Goal: Find specific page/section: Find specific page/section

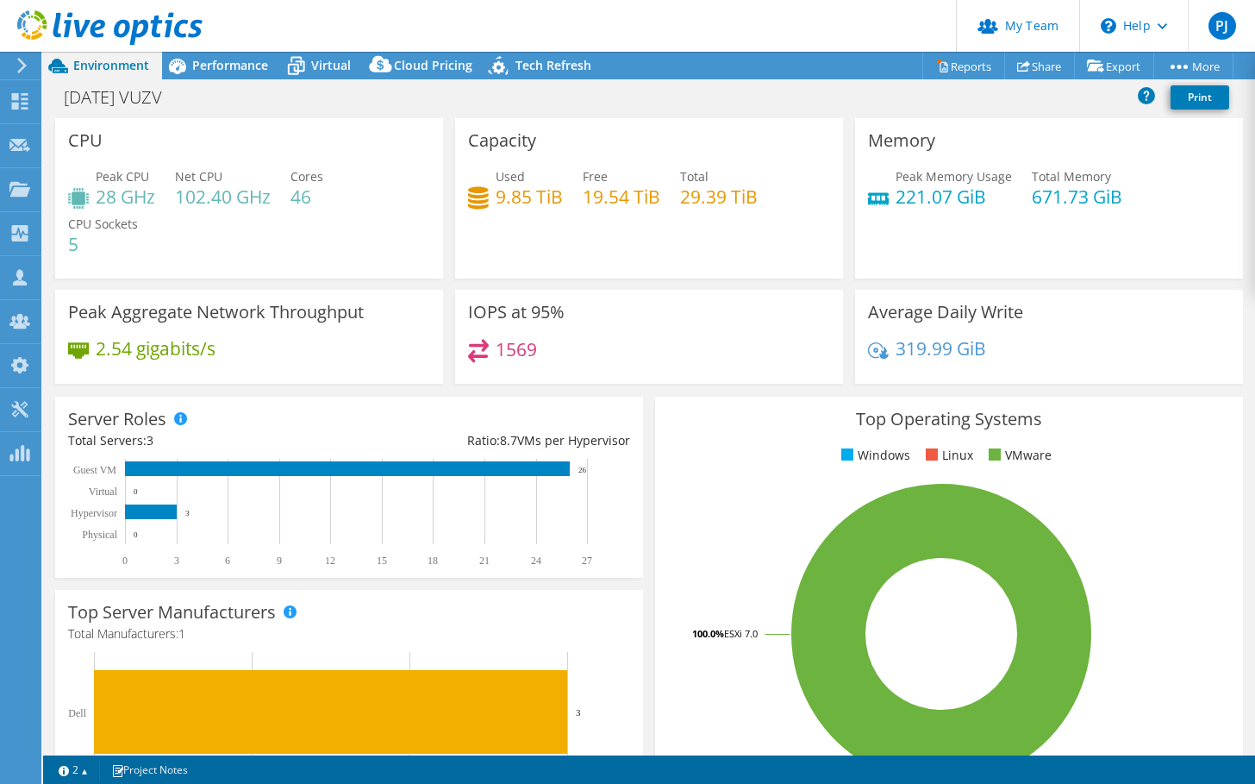
select select "USD"
click at [310, 63] on icon at bounding box center [296, 66] width 30 height 30
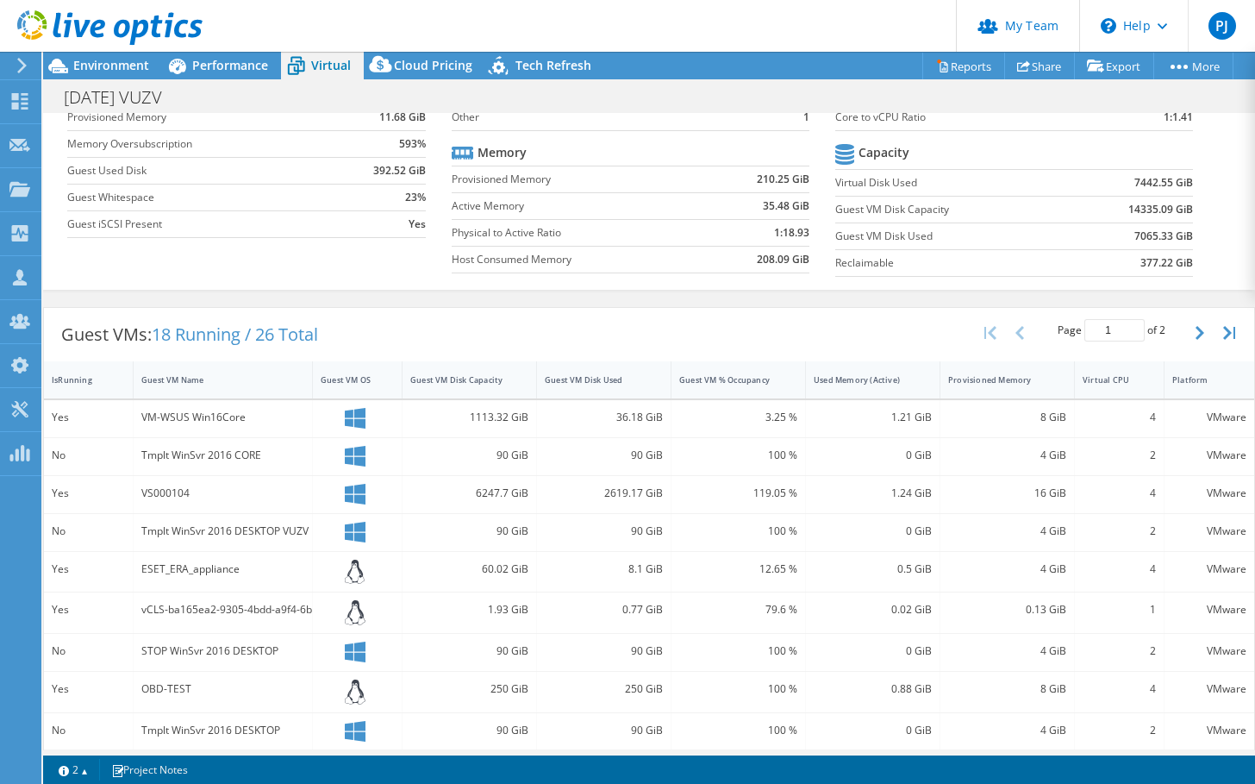
scroll to position [123, 0]
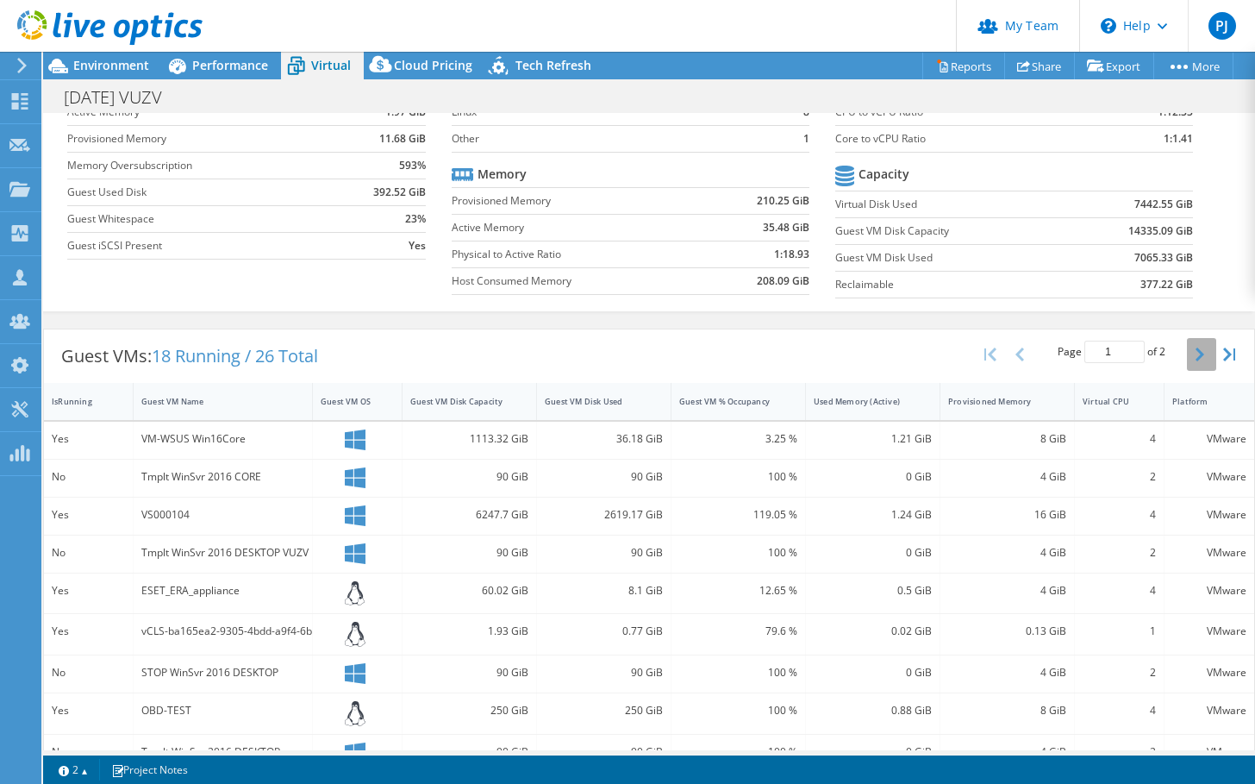
click at [1196, 352] on icon "button" at bounding box center [1200, 354] width 9 height 14
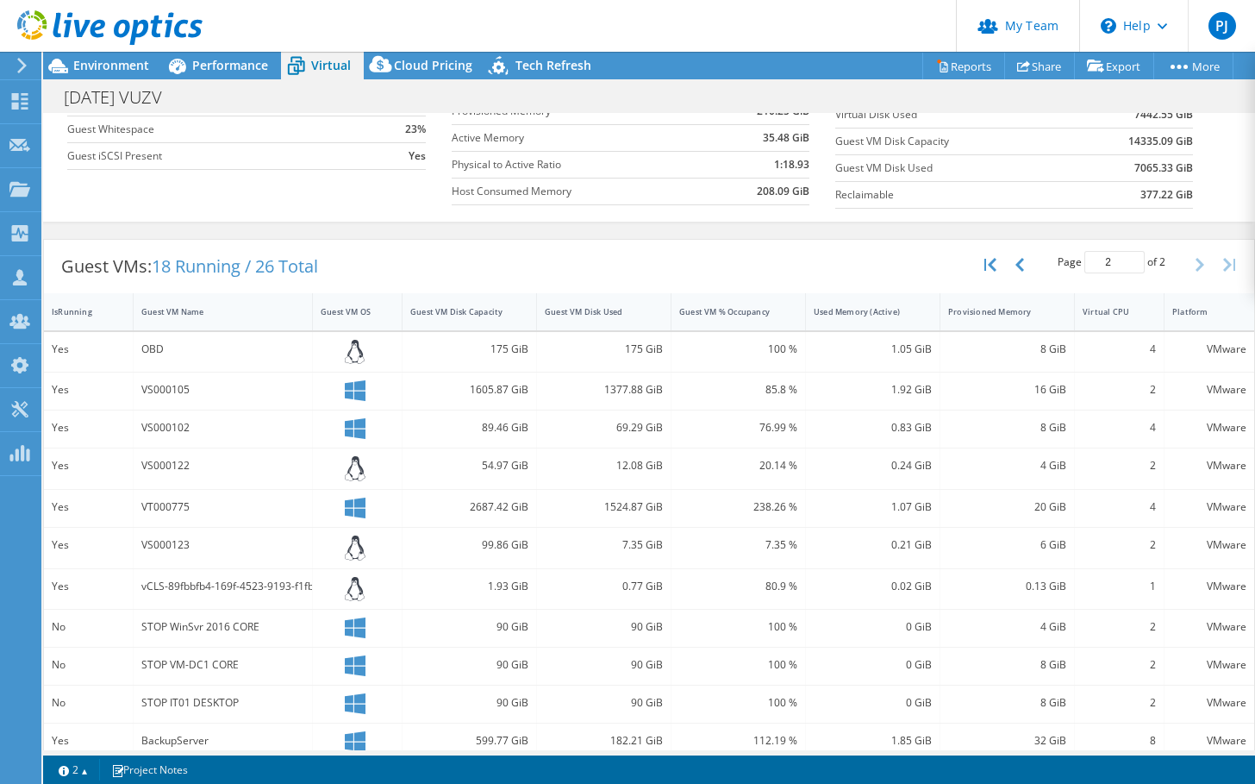
scroll to position [233, 0]
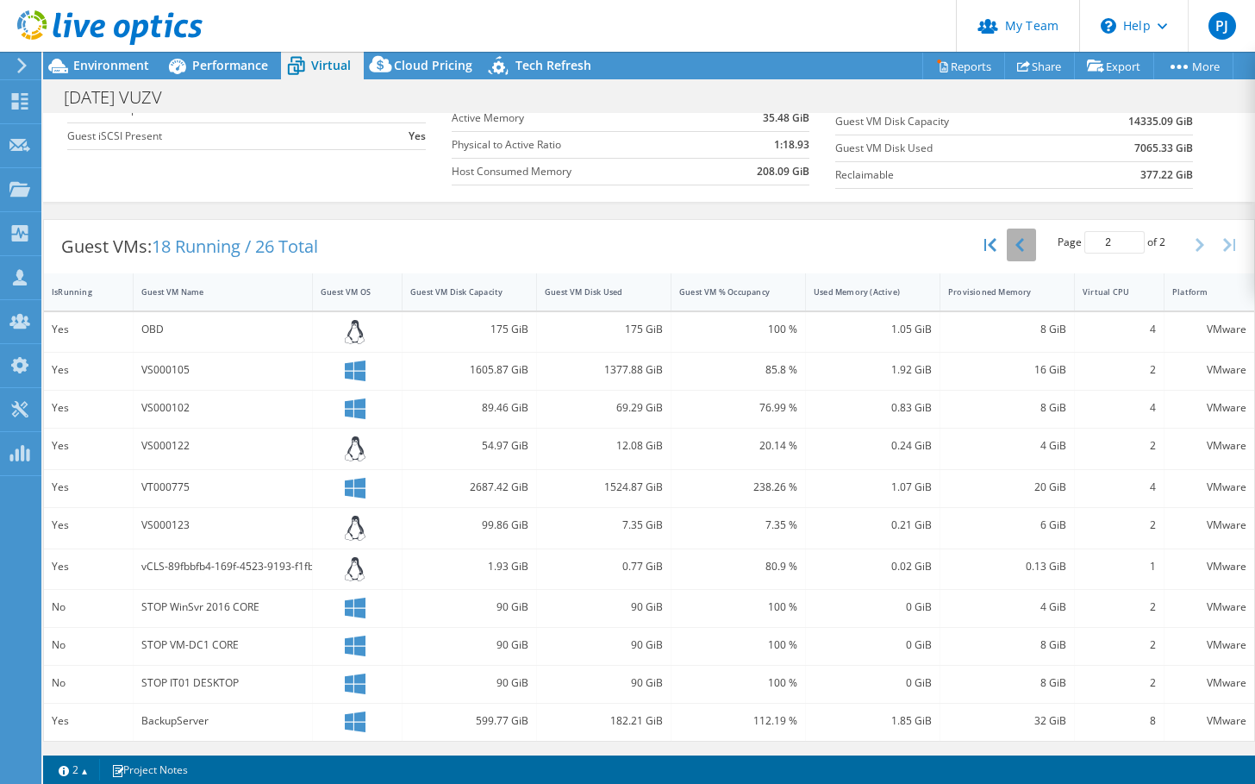
click at [1015, 239] on icon "button" at bounding box center [1019, 245] width 9 height 14
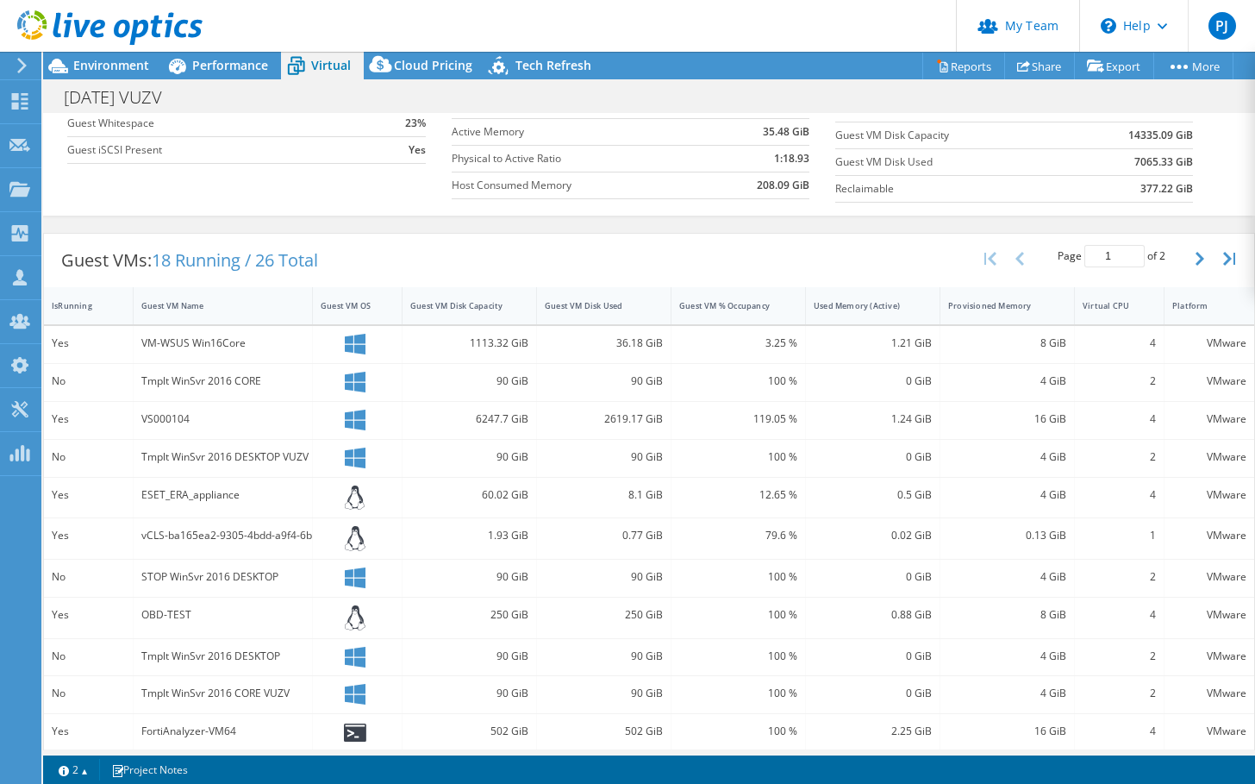
scroll to position [209, 0]
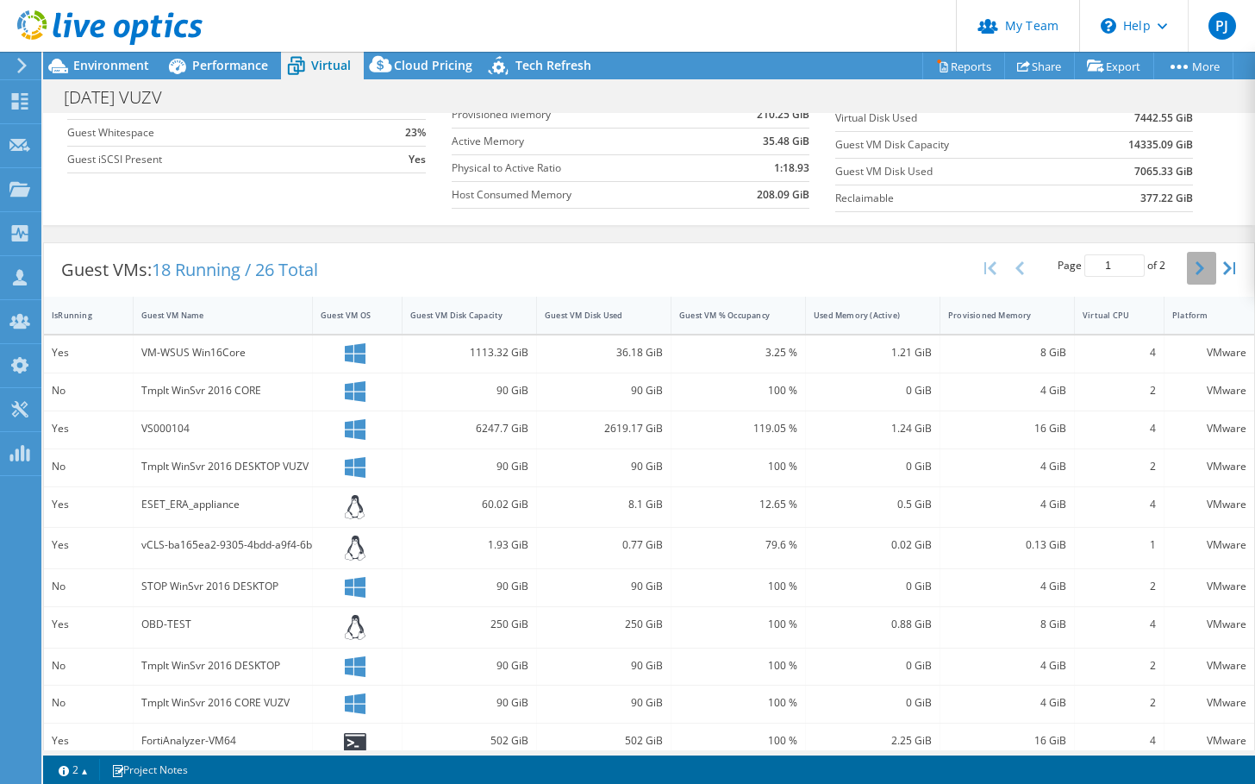
click at [1196, 268] on icon "button" at bounding box center [1200, 268] width 9 height 14
type input "2"
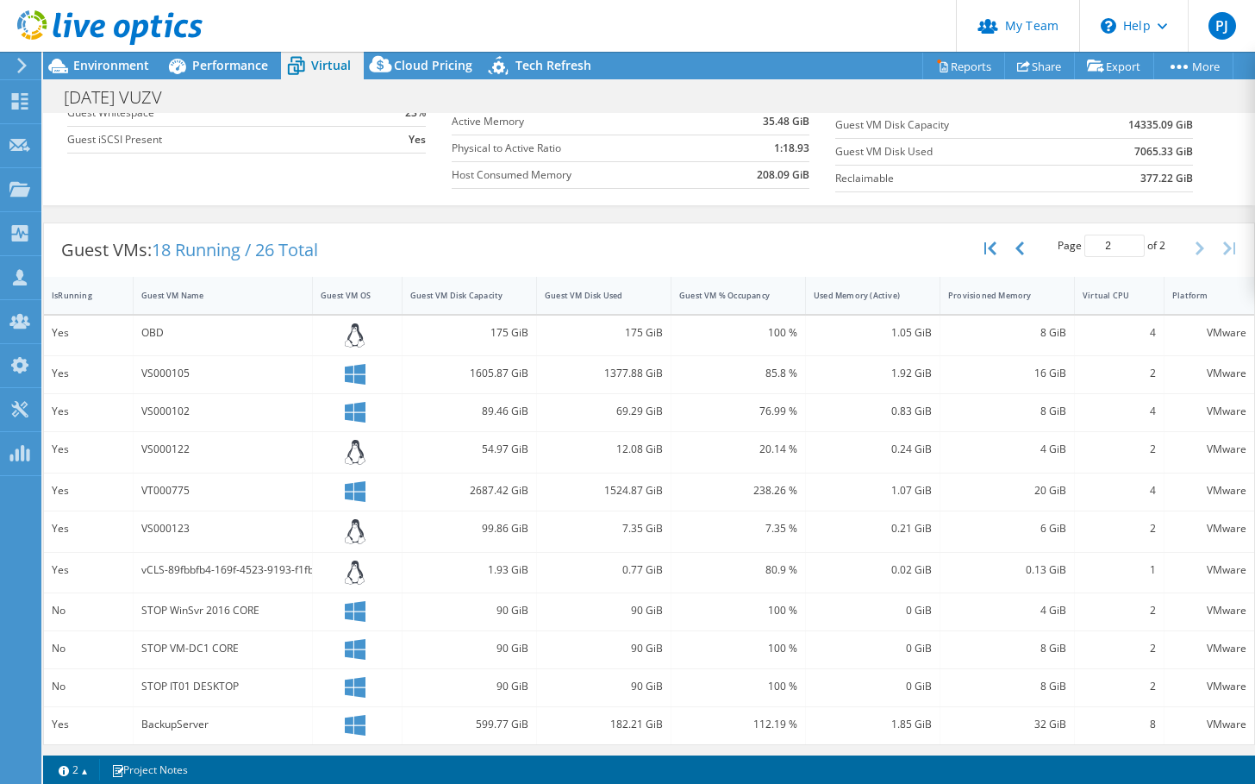
scroll to position [233, 0]
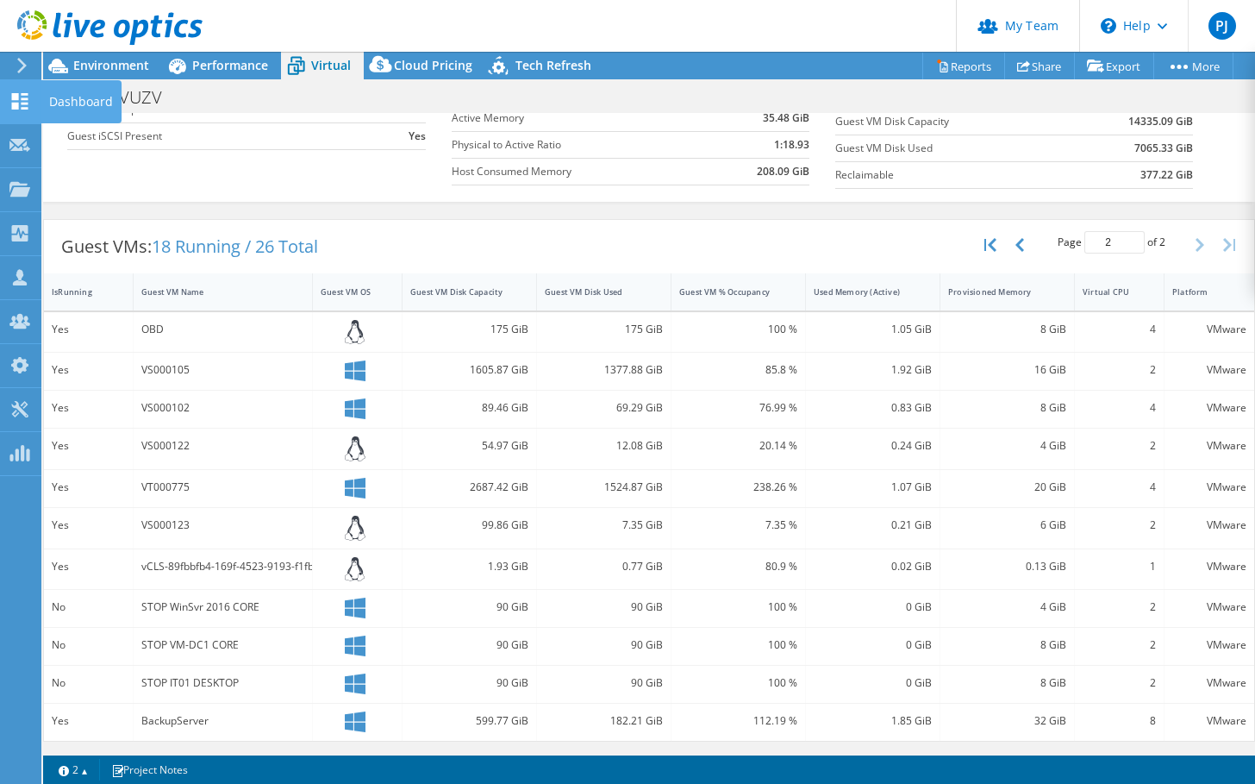
click at [17, 104] on use at bounding box center [20, 101] width 16 height 16
